Goal: Find specific page/section: Find specific page/section

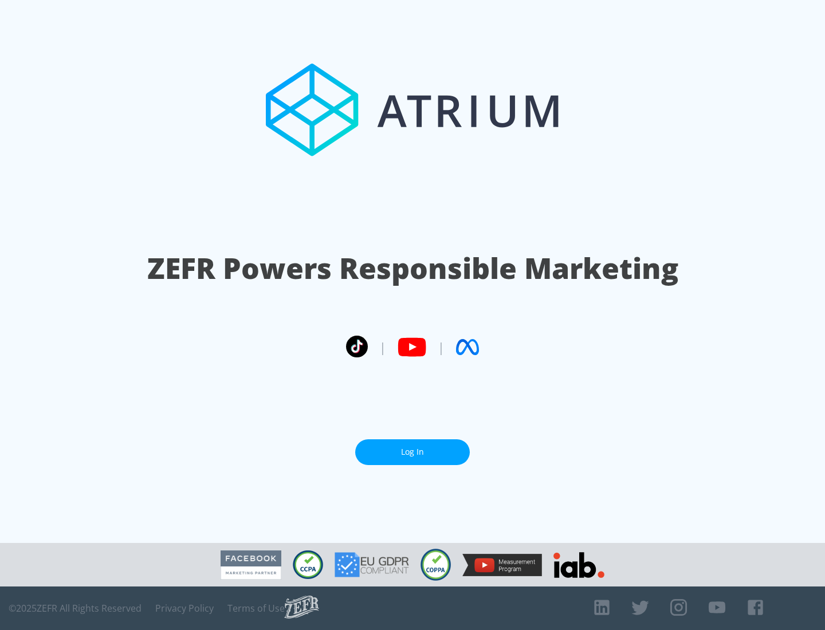
click at [413, 448] on link "Log In" at bounding box center [412, 453] width 115 height 26
